Goal: Information Seeking & Learning: Learn about a topic

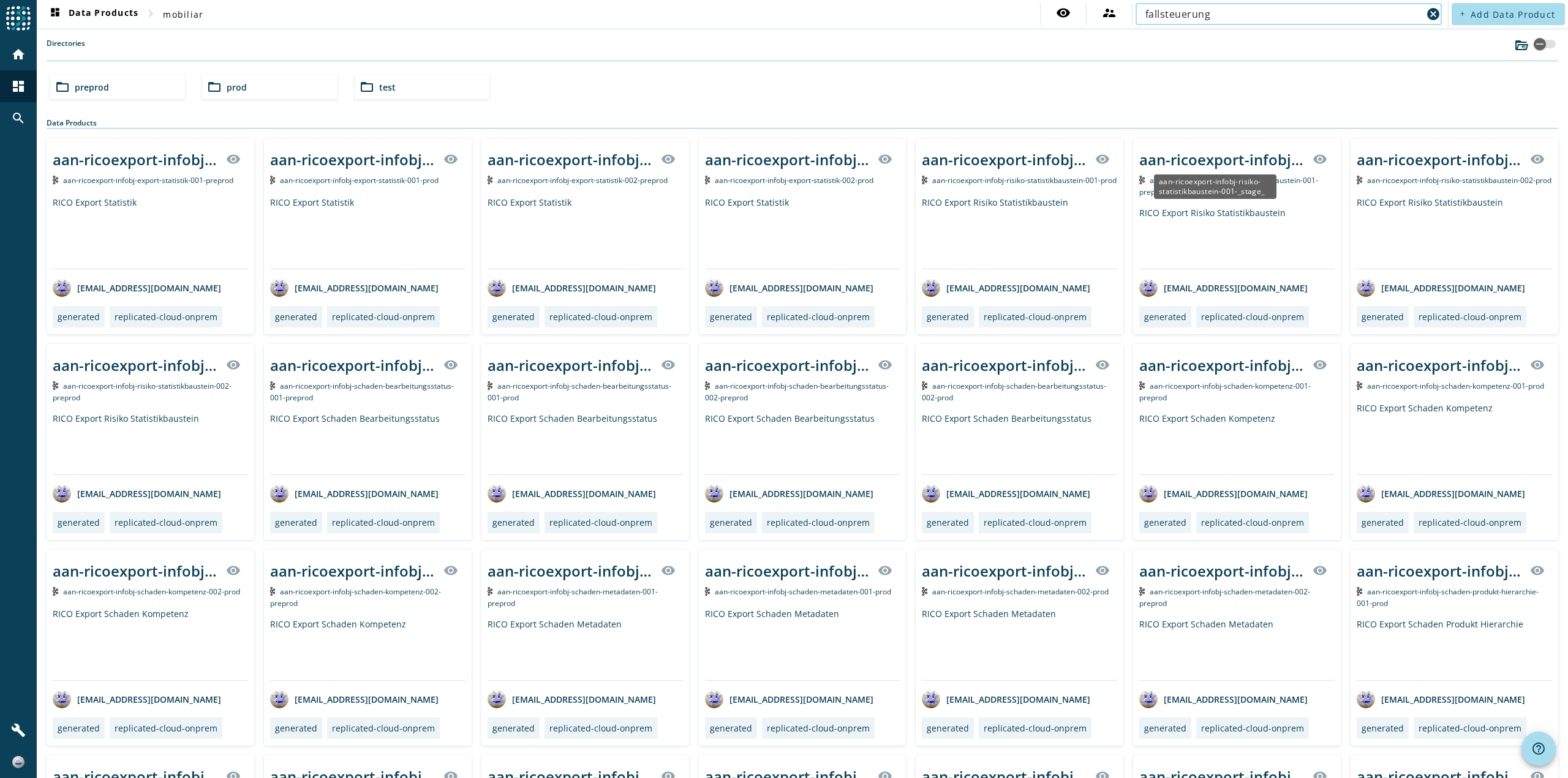
type input "fallsteuerung"
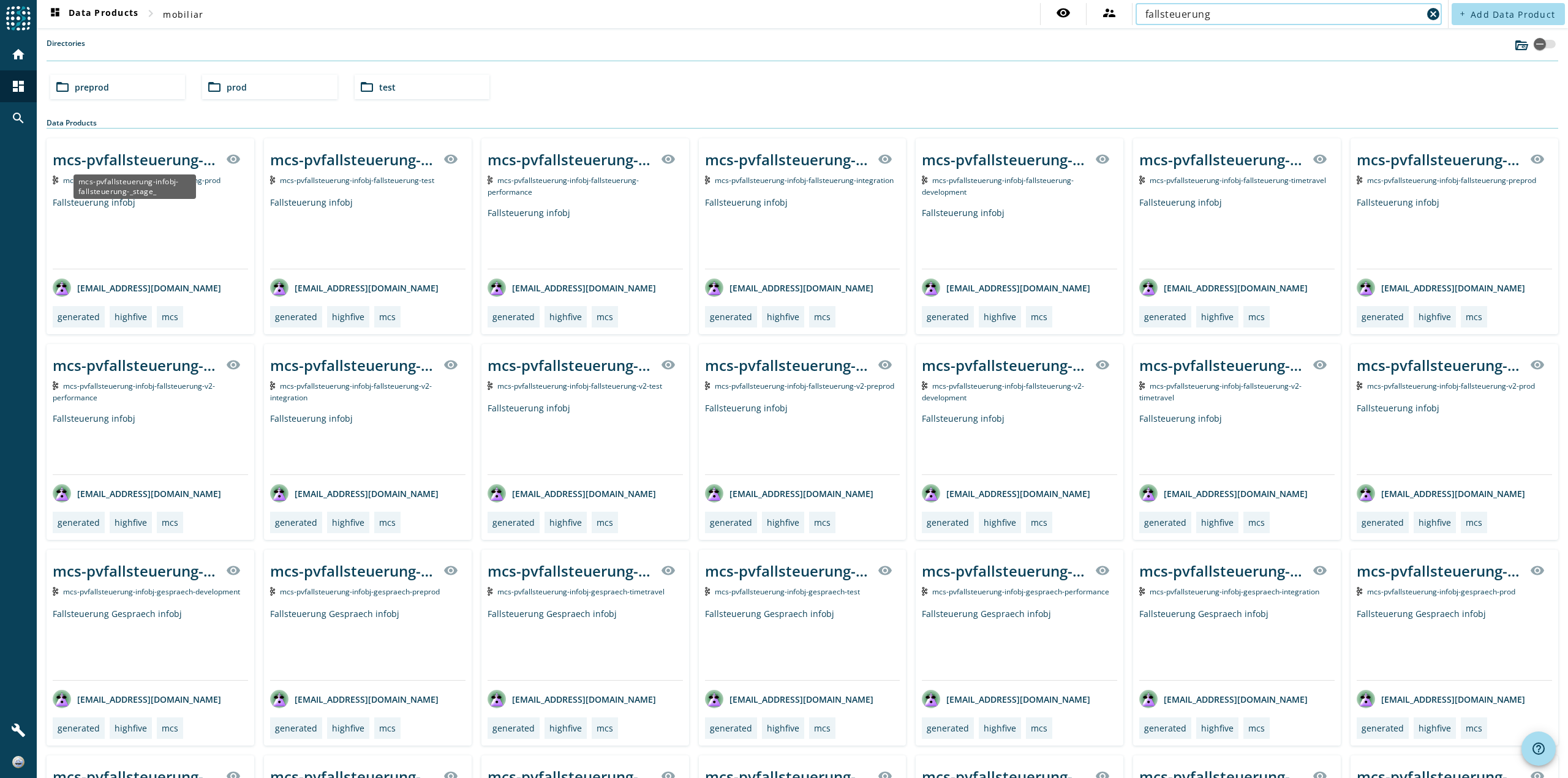
click at [174, 163] on div "mcs-pvfallsteuerung-infobj-fallsteuerung-_stage_" at bounding box center [135, 160] width 166 height 20
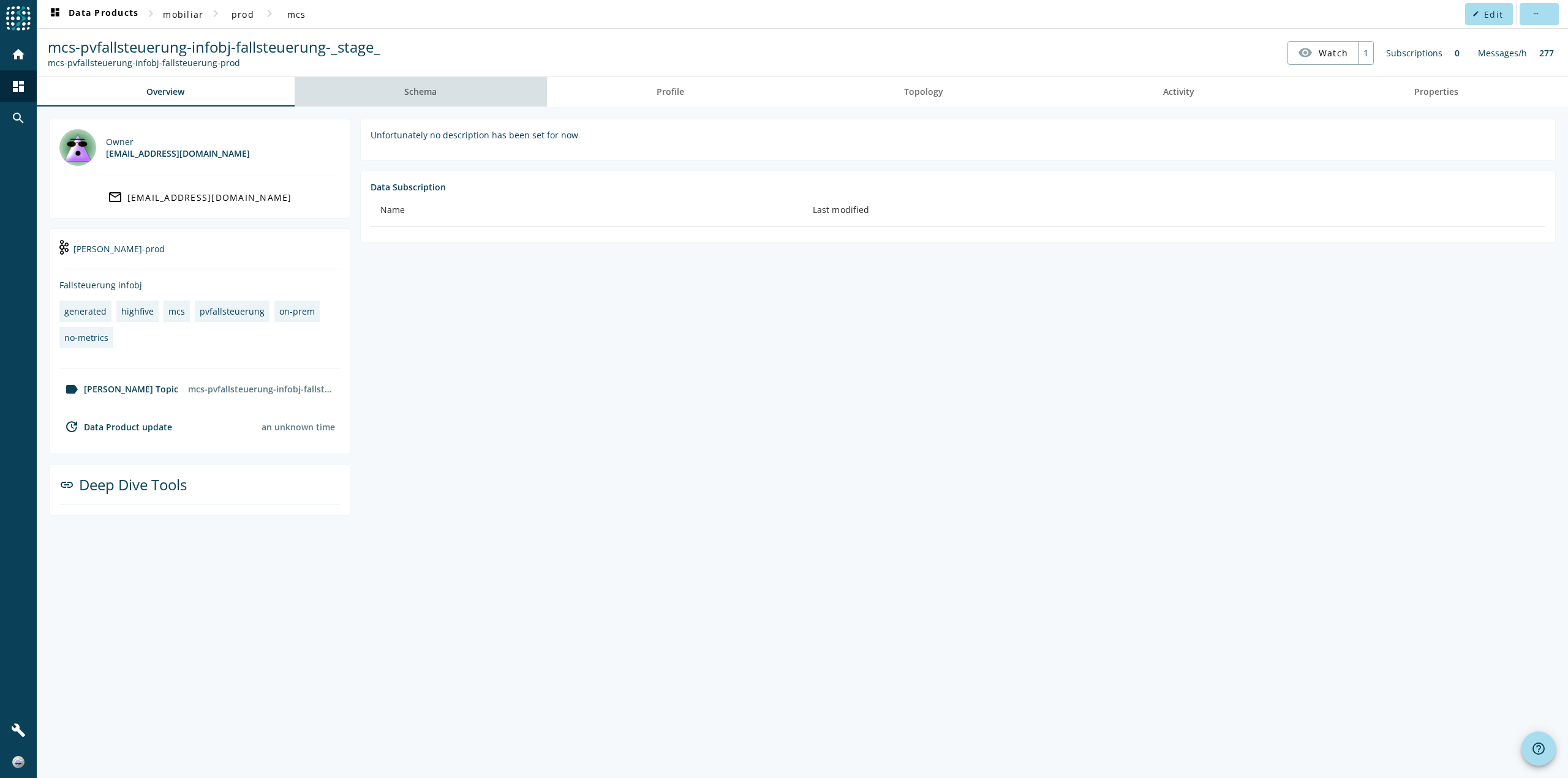
click at [458, 89] on link "Schema" at bounding box center [420, 92] width 252 height 29
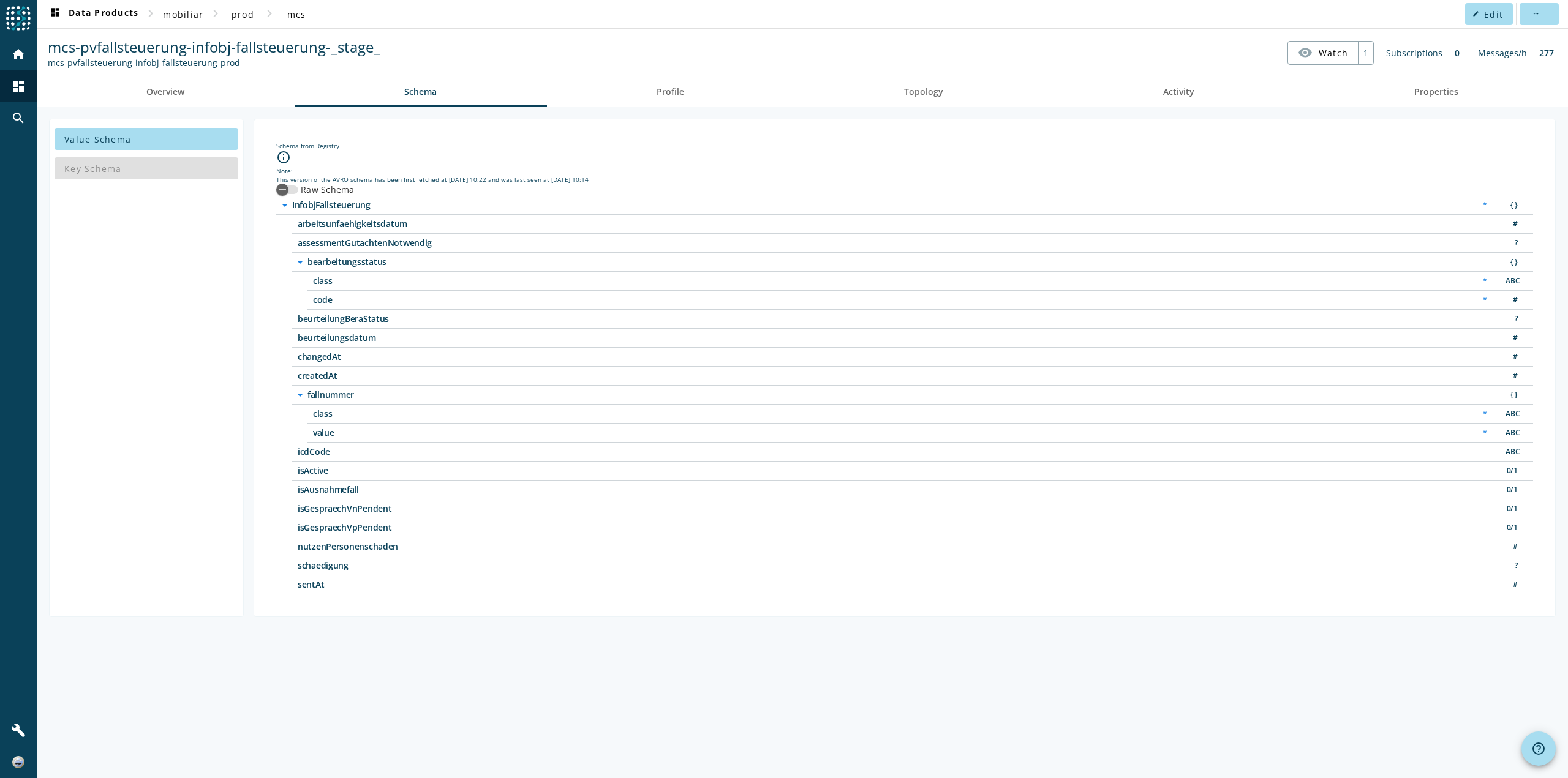
click at [355, 262] on span "bearbeitungsstatus" at bounding box center [460, 262] width 306 height 9
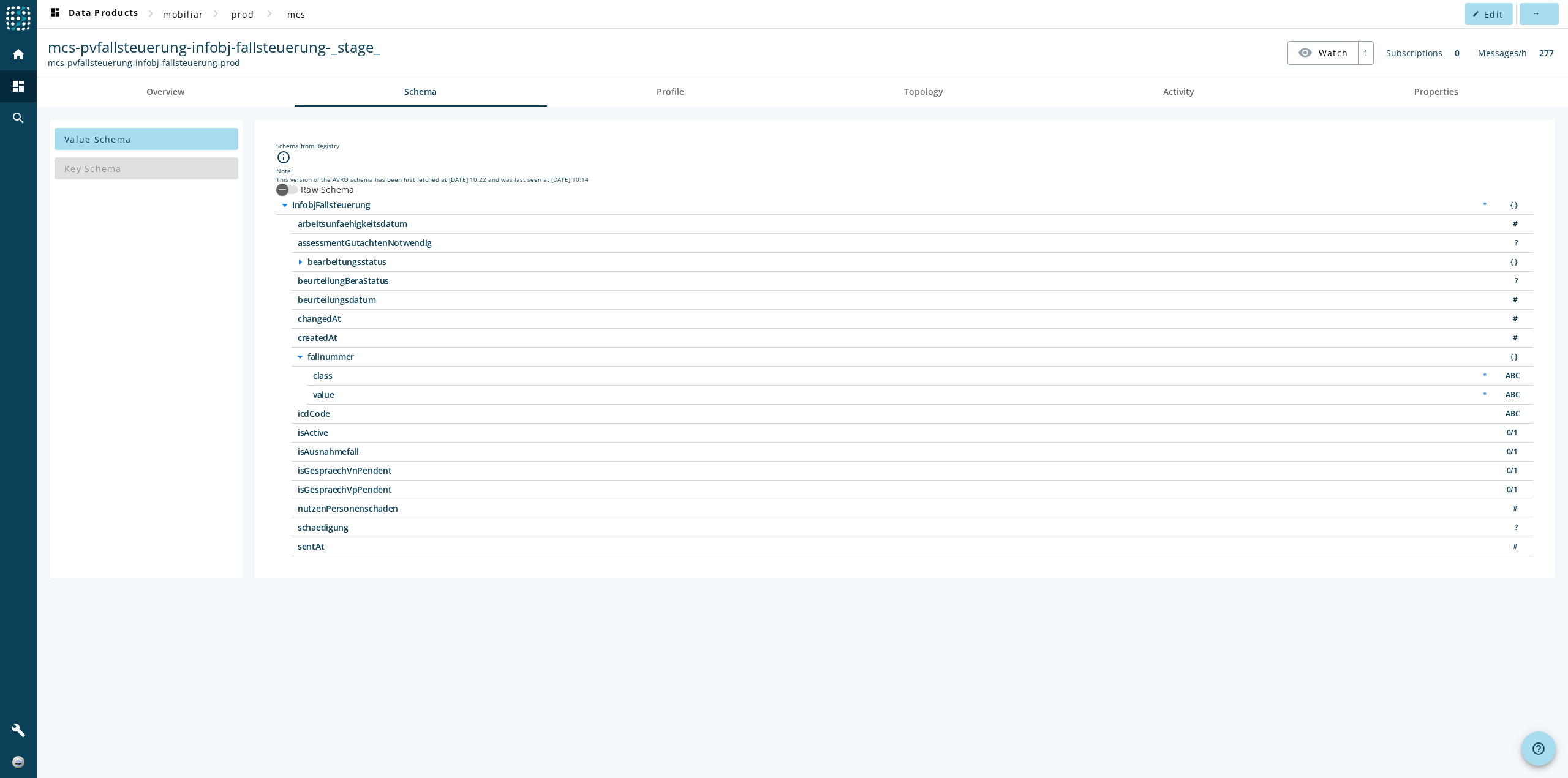
click at [355, 262] on span "bearbeitungsstatus" at bounding box center [460, 262] width 306 height 9
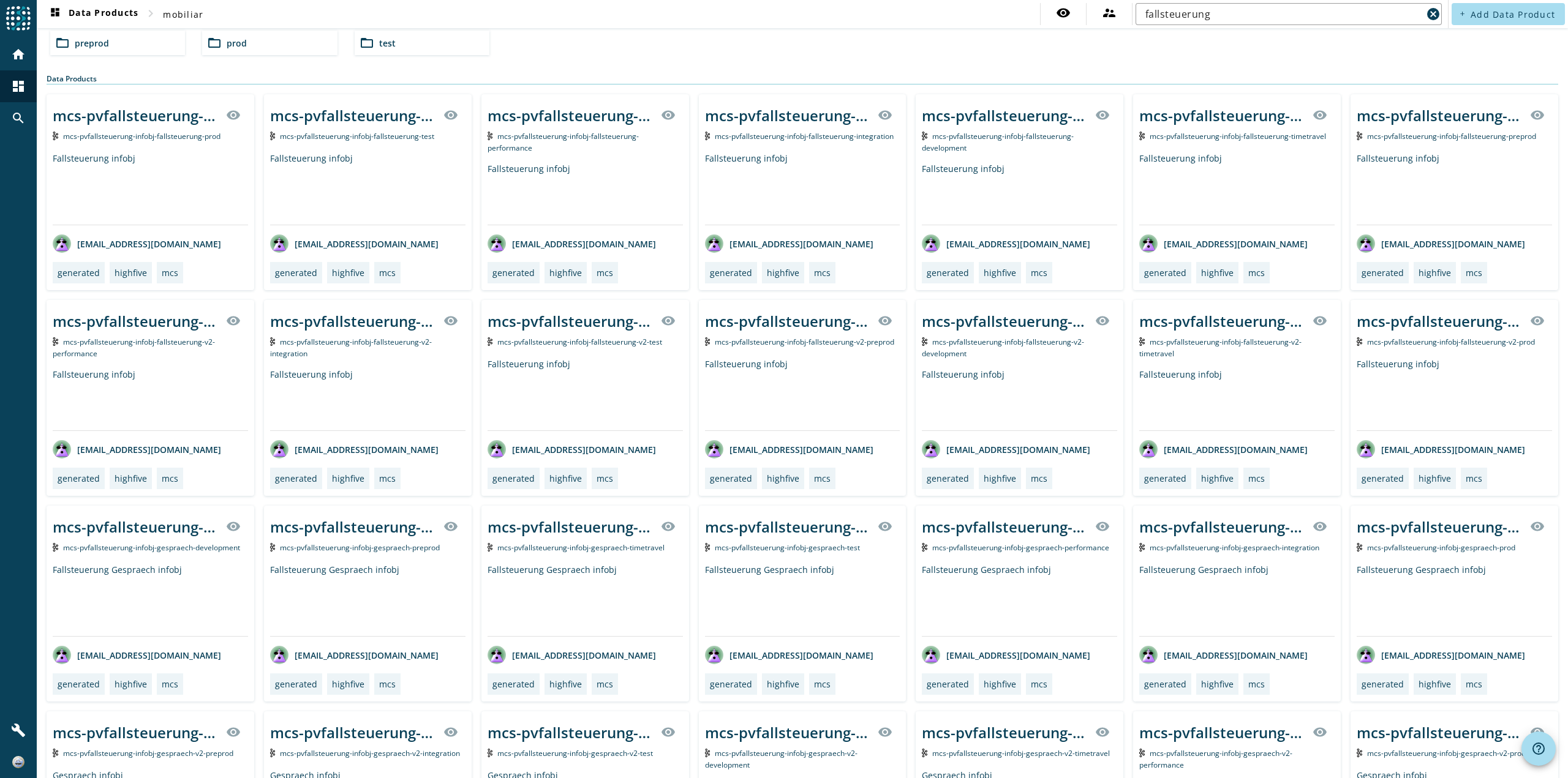
scroll to position [44, 0]
click at [1202, 318] on div "mcs-pvfallsteuerung-infobj-fallsteuerung-v2-_stage_" at bounding box center [1222, 322] width 166 height 20
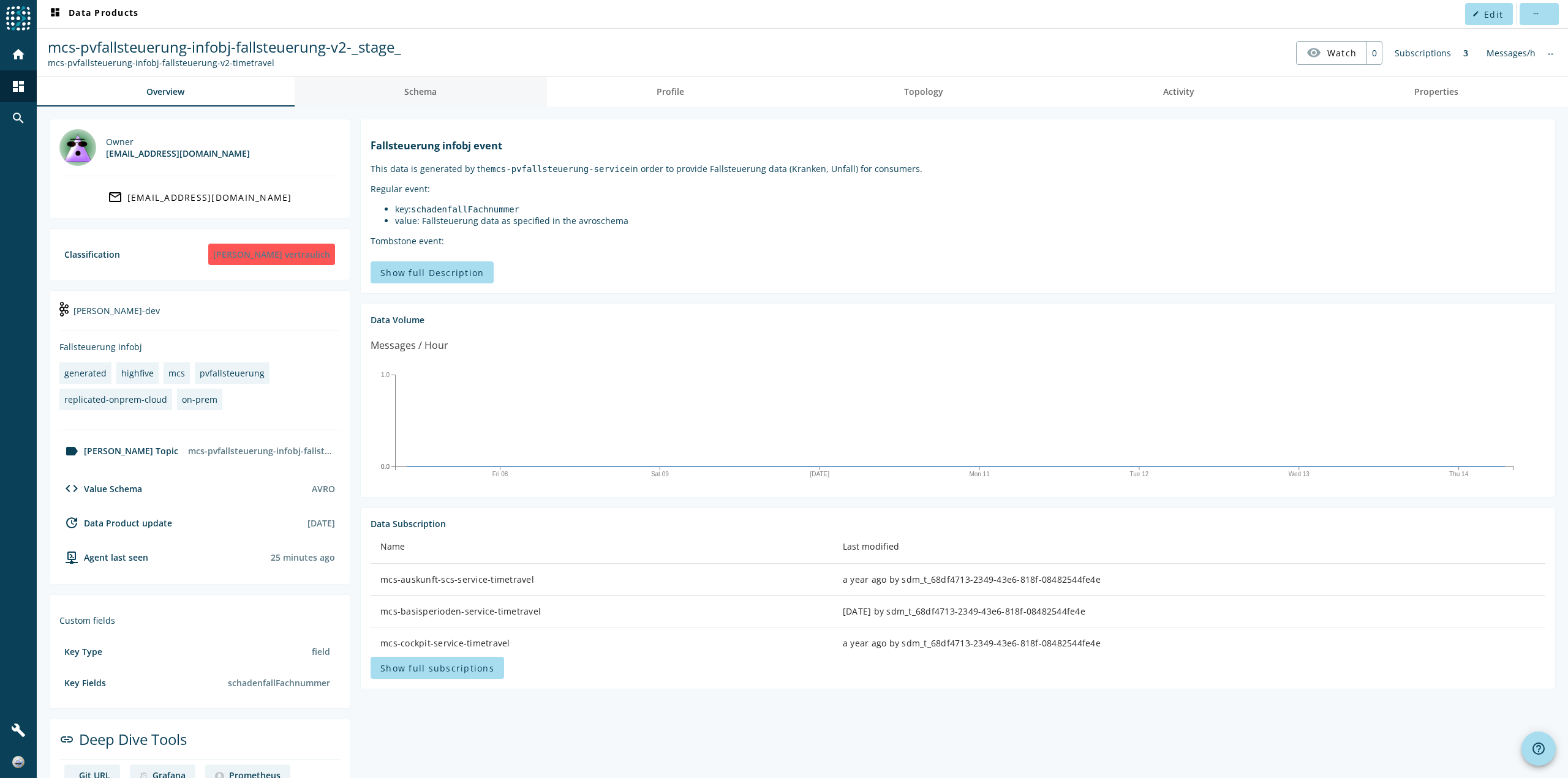
click at [394, 95] on link "Schema" at bounding box center [420, 92] width 252 height 29
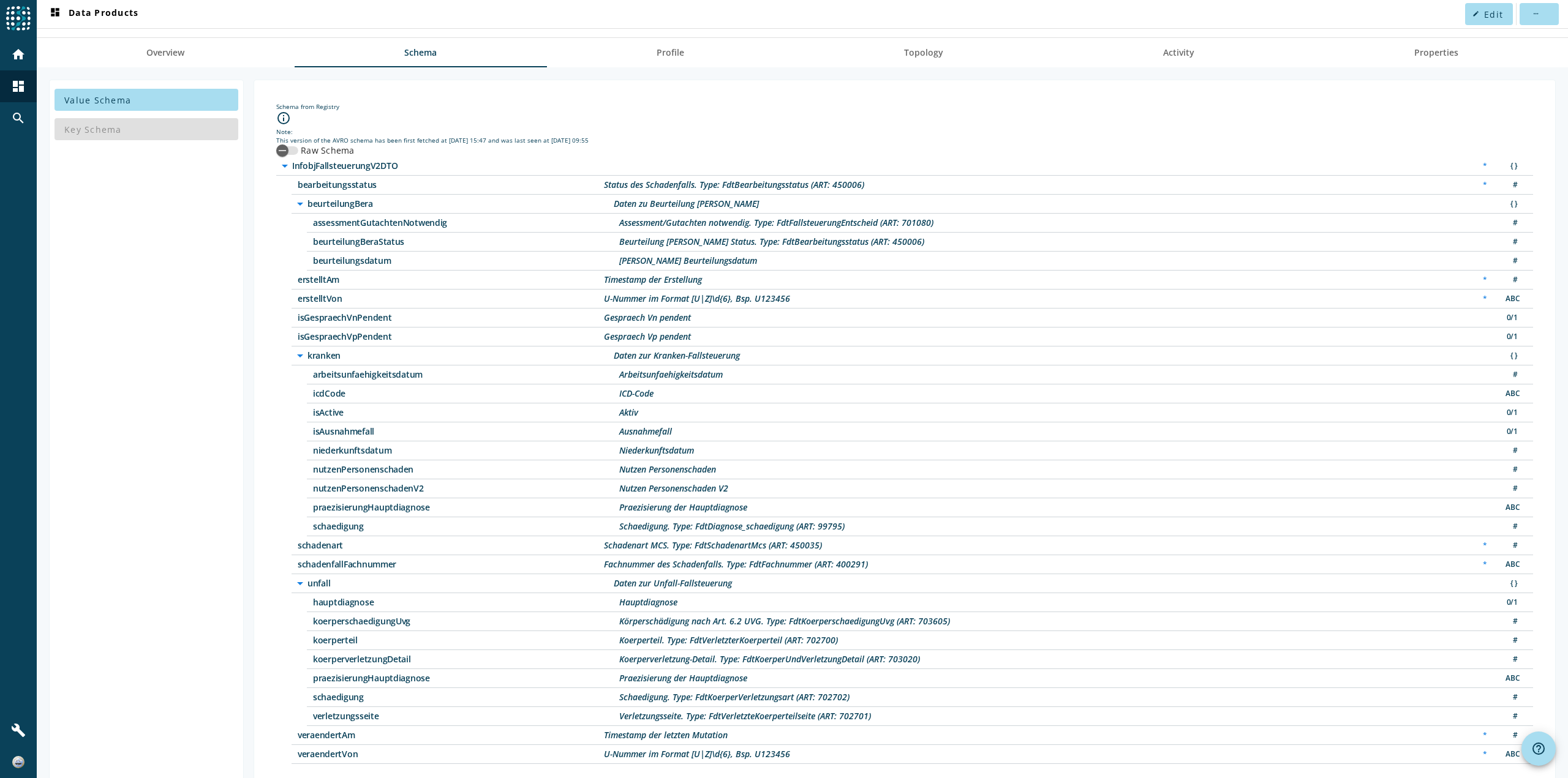
scroll to position [60, 0]
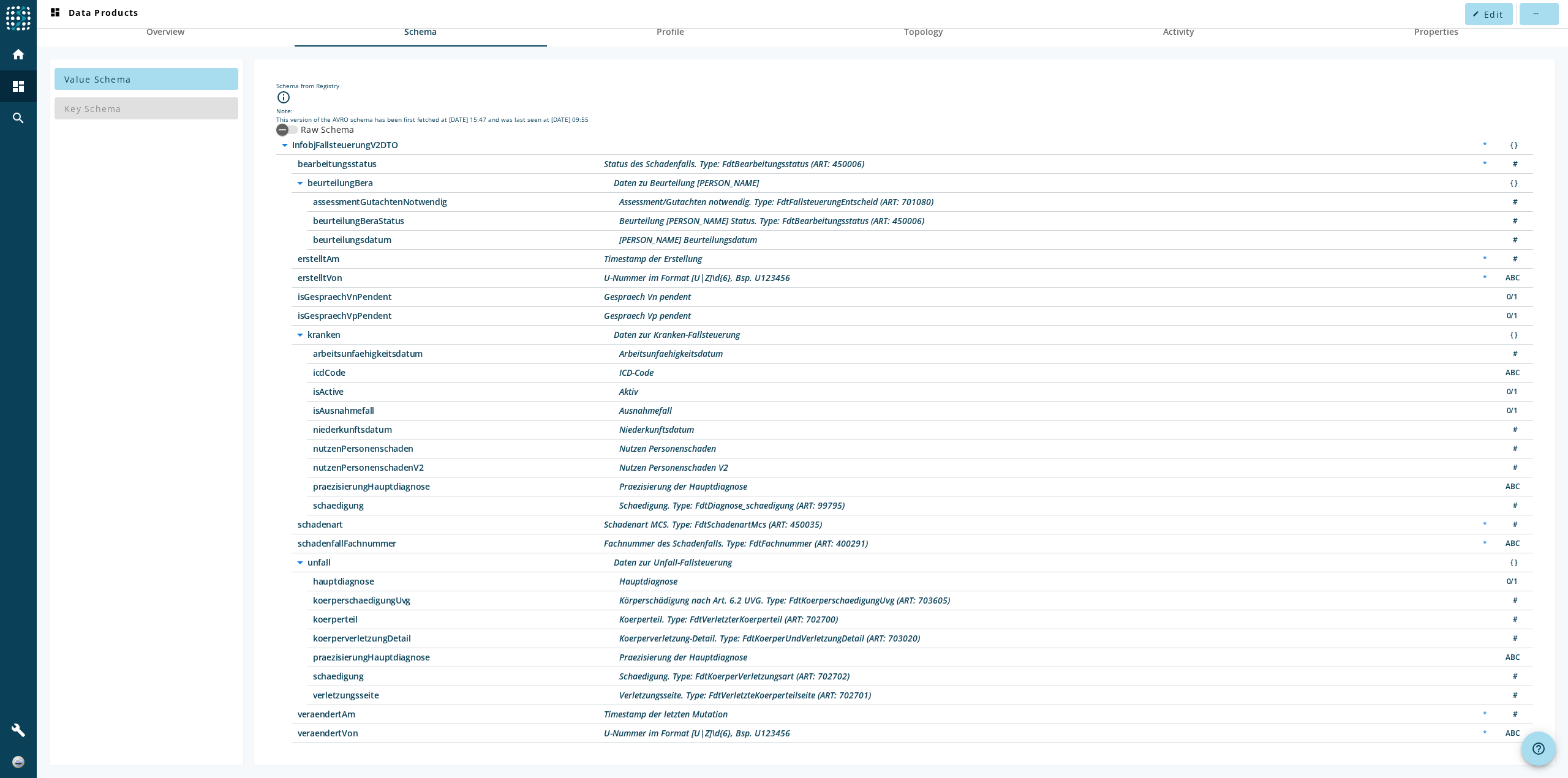
drag, startPoint x: 411, startPoint y: 431, endPoint x: 300, endPoint y: 429, distance: 111.0
click at [300, 429] on div "arrow_drop_down kranken Daten zur Kranken-Fallsteuerung { } arbeitsunfaehigkeit…" at bounding box center [912, 420] width 1242 height 190
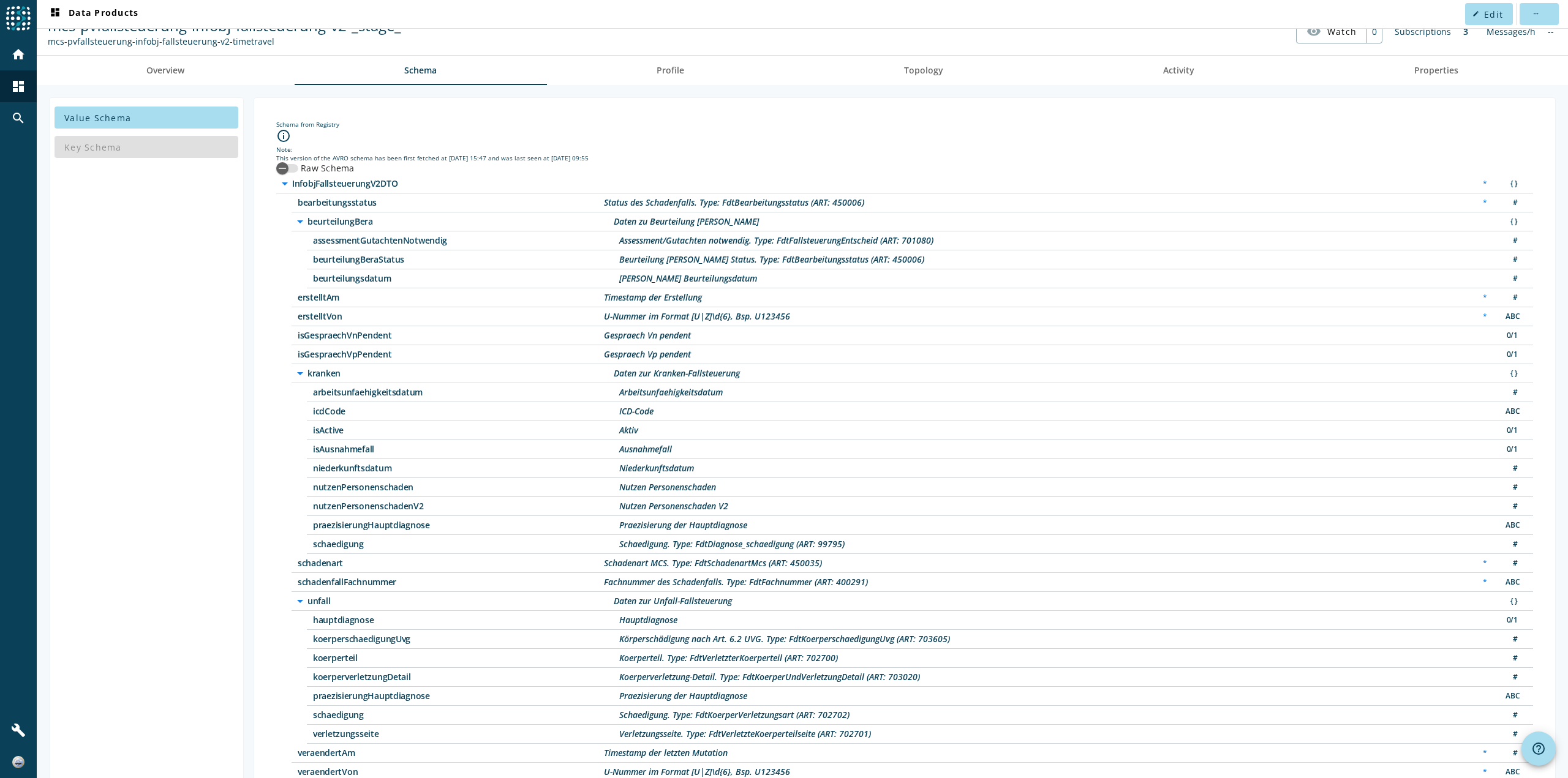
scroll to position [0, 0]
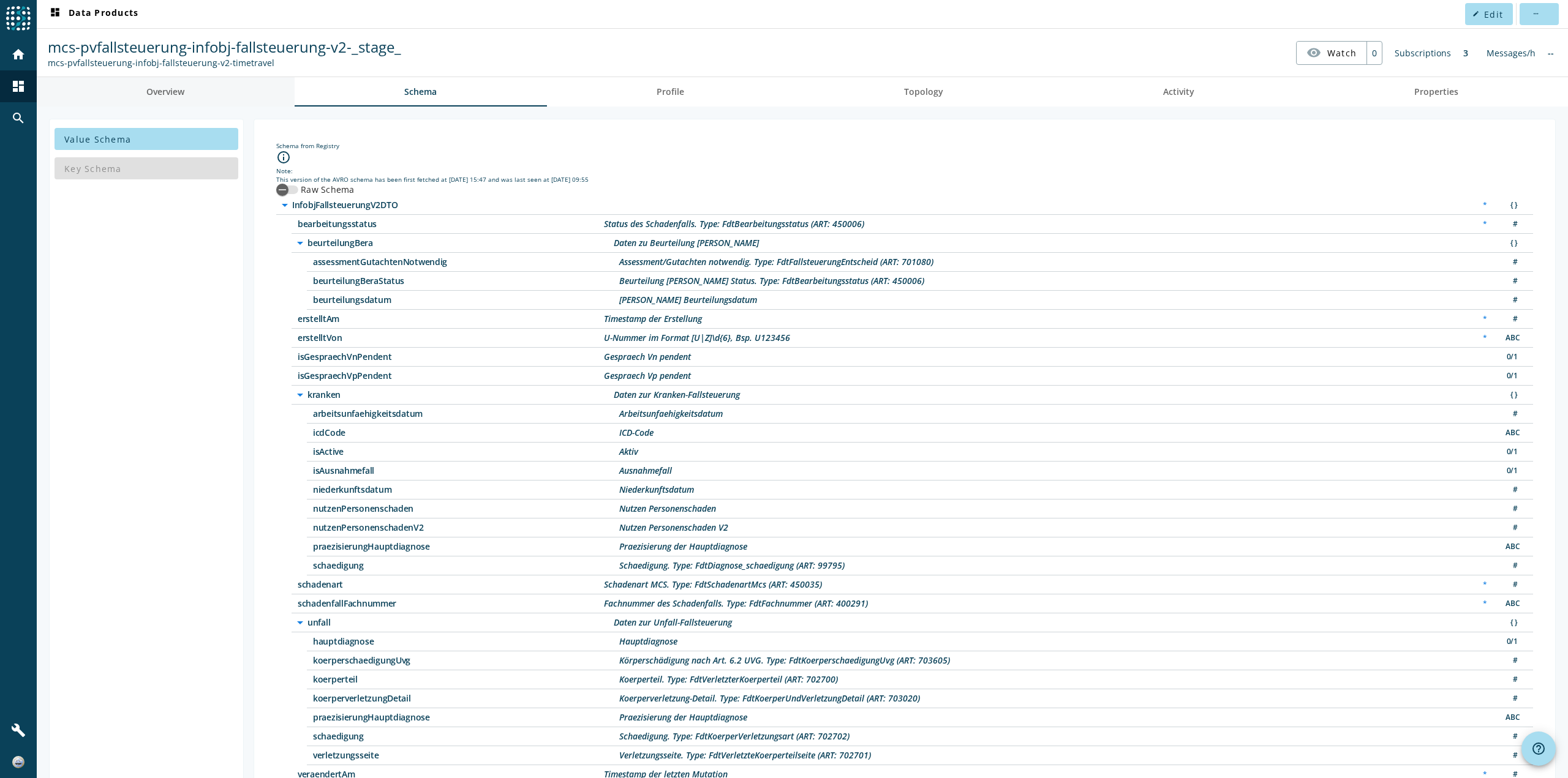
click at [156, 93] on span "Overview" at bounding box center [165, 92] width 38 height 9
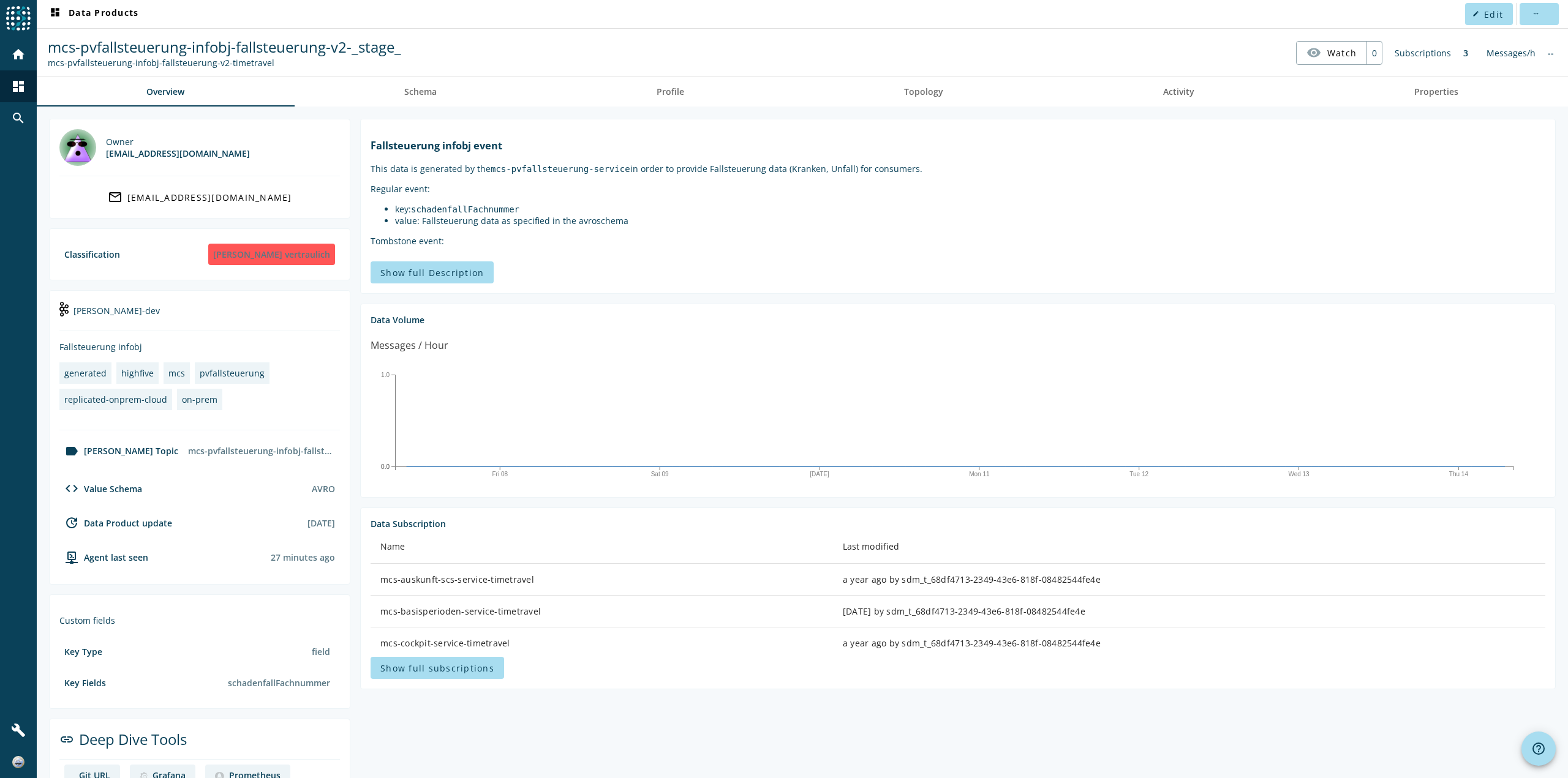
drag, startPoint x: 288, startPoint y: 521, endPoint x: 334, endPoint y: 529, distance: 46.7
click at [334, 529] on div "update Data Product update [DATE]" at bounding box center [200, 528] width 280 height 25
click at [400, 103] on link "Schema" at bounding box center [420, 92] width 252 height 29
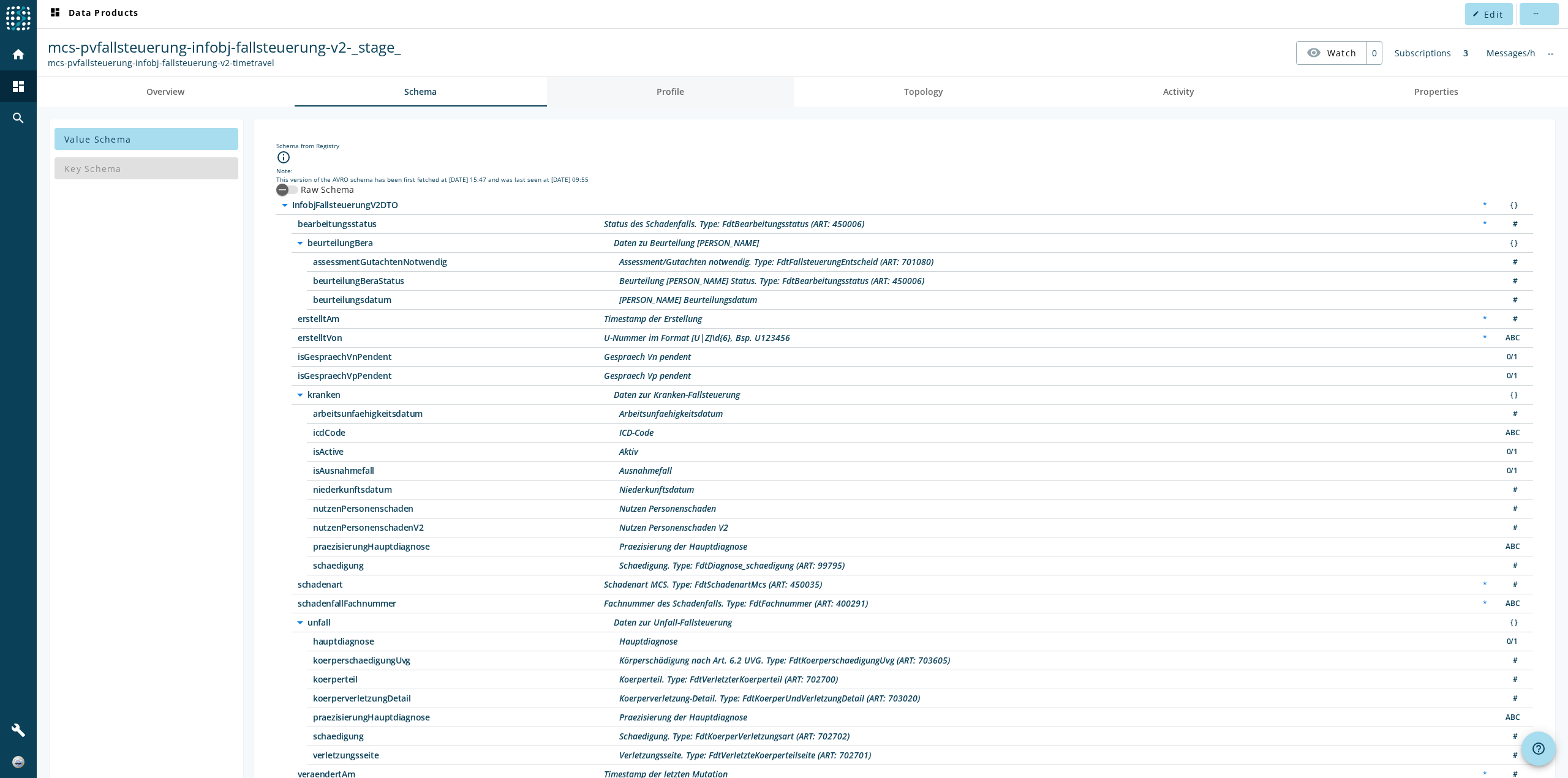
click at [681, 100] on span "Profile" at bounding box center [671, 92] width 28 height 29
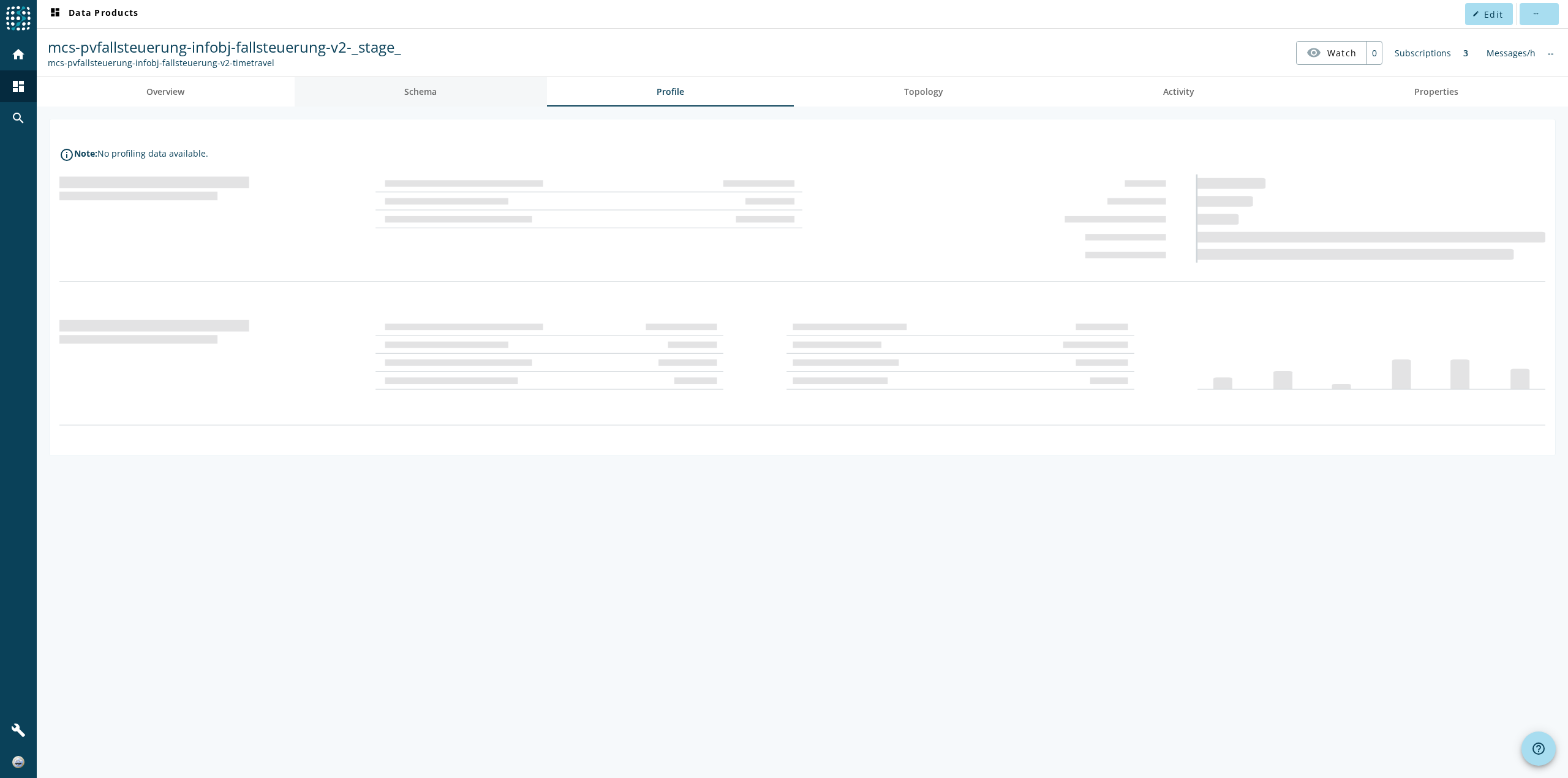
click at [498, 98] on link "Schema" at bounding box center [420, 92] width 252 height 29
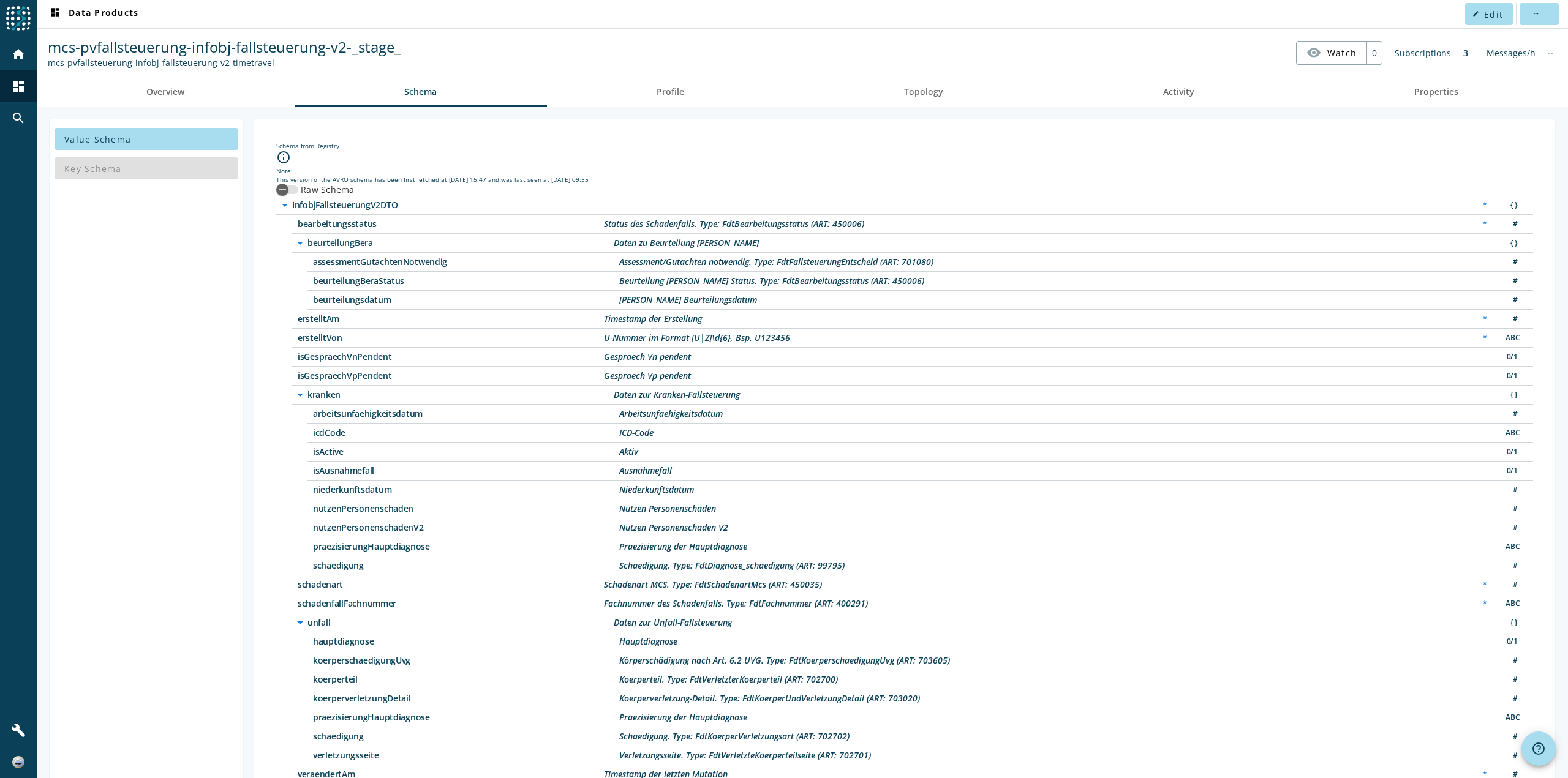
click at [1025, 137] on div "Schema from Registry info_outline Note: This version of the AVRO schema has bee…" at bounding box center [904, 472] width 1281 height 686
